Goal: Task Accomplishment & Management: Manage account settings

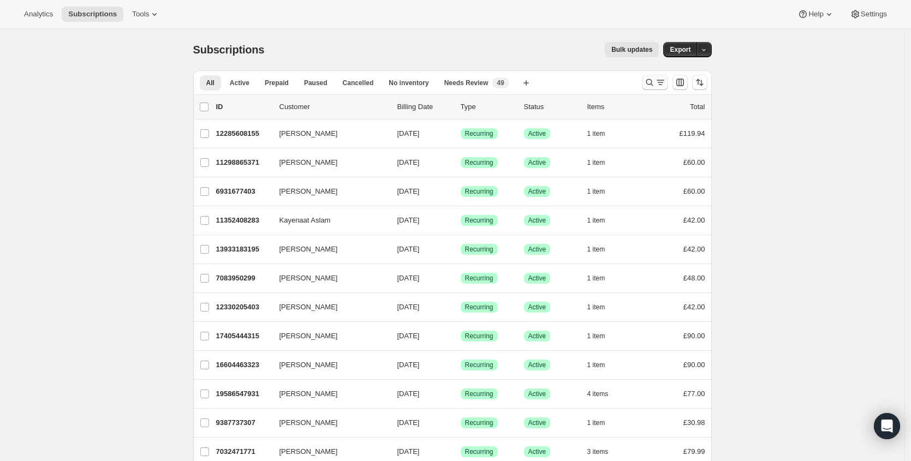
click at [654, 84] on icon "Search and filter results" at bounding box center [649, 82] width 11 height 11
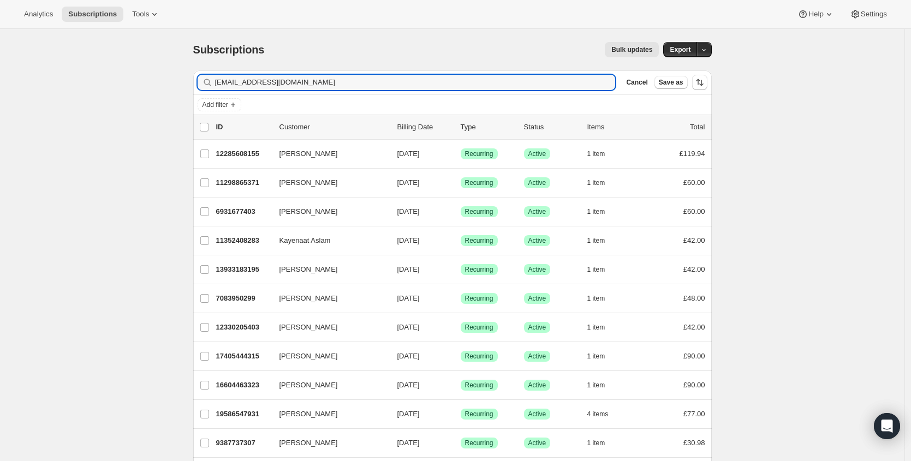
type input "[EMAIL_ADDRESS][DOMAIN_NAME]"
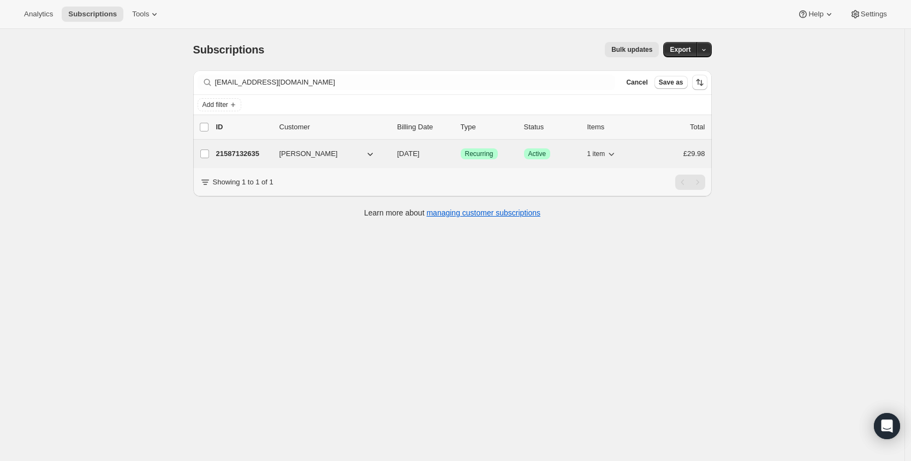
click at [247, 154] on p "21587132635" at bounding box center [243, 153] width 55 height 11
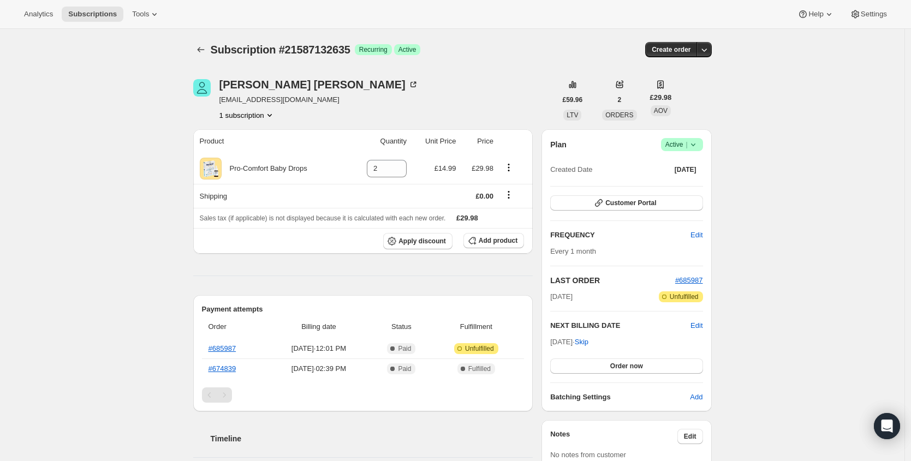
click at [686, 146] on span "Active |" at bounding box center [681, 144] width 33 height 11
click at [684, 188] on span "Cancel subscription" at bounding box center [681, 185] width 62 height 8
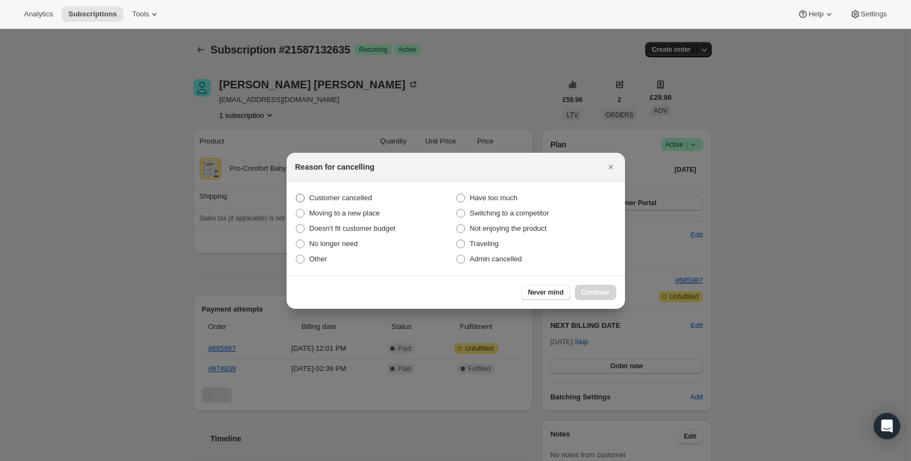
click at [340, 197] on span "Customer cancelled" at bounding box center [340, 198] width 63 height 8
click at [296, 194] on input "Customer cancelled" at bounding box center [296, 194] width 1 height 1
radio input "true"
click at [590, 286] on button "Continue" at bounding box center [594, 292] width 41 height 15
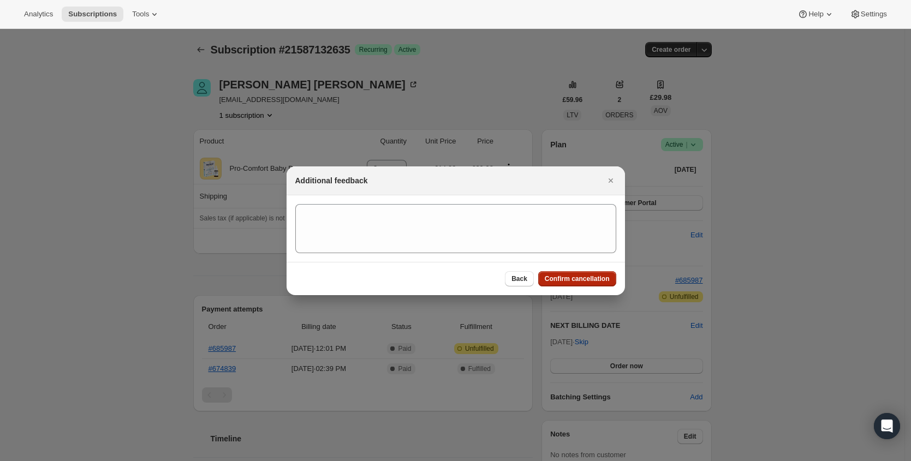
click at [596, 280] on span "Confirm cancellation" at bounding box center [576, 278] width 65 height 9
